Goal: Information Seeking & Learning: Find specific fact

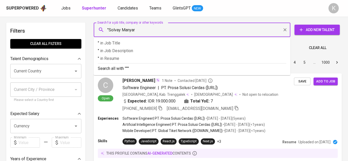
type input ""Solvay Manyar""
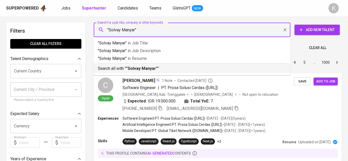
click at [134, 66] on p "Search all with " "Solvay Manyar" "" at bounding box center [192, 69] width 188 height 6
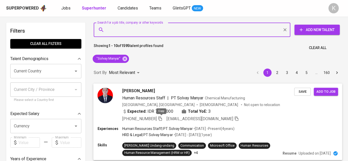
click at [159, 117] on icon "button" at bounding box center [160, 118] width 5 height 5
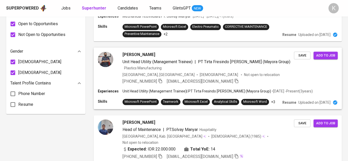
scroll to position [400, 0]
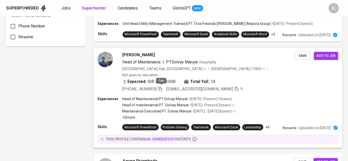
click at [161, 88] on icon "button" at bounding box center [160, 88] width 5 height 5
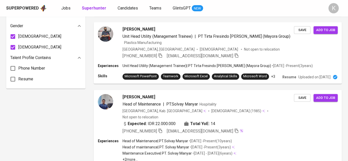
scroll to position [0, 0]
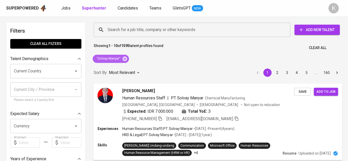
click at [124, 57] on icon at bounding box center [124, 58] width 5 height 5
